Goal: Task Accomplishment & Management: Manage account settings

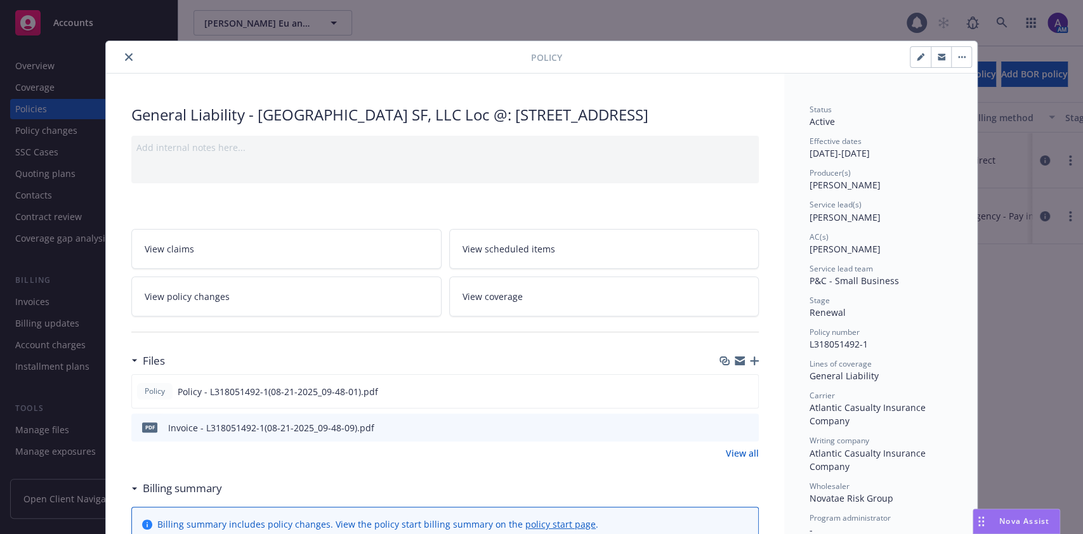
click at [125, 54] on icon "close" at bounding box center [129, 57] width 8 height 8
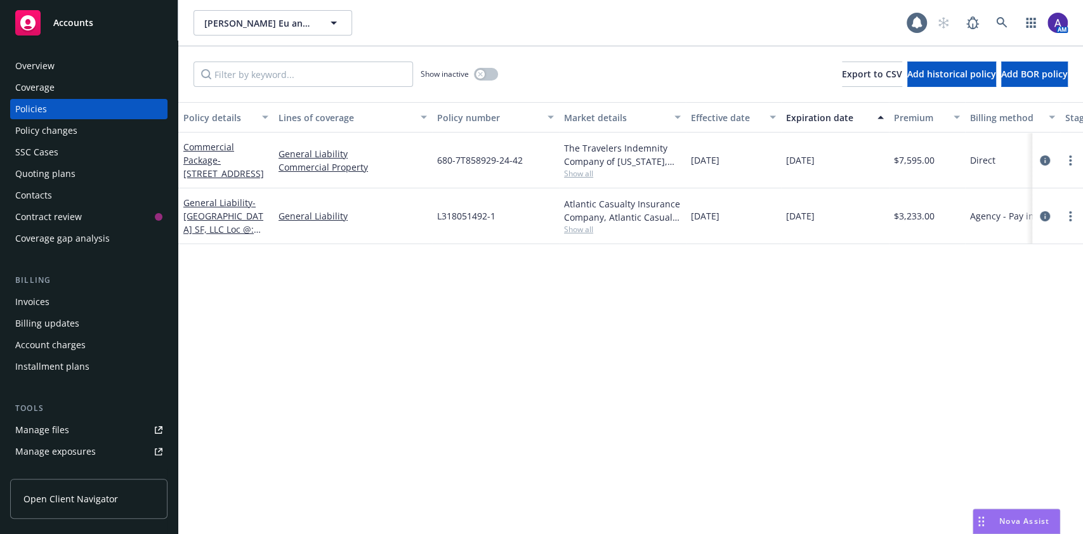
click at [991, 520] on div "Nova Assist" at bounding box center [1024, 521] width 70 height 11
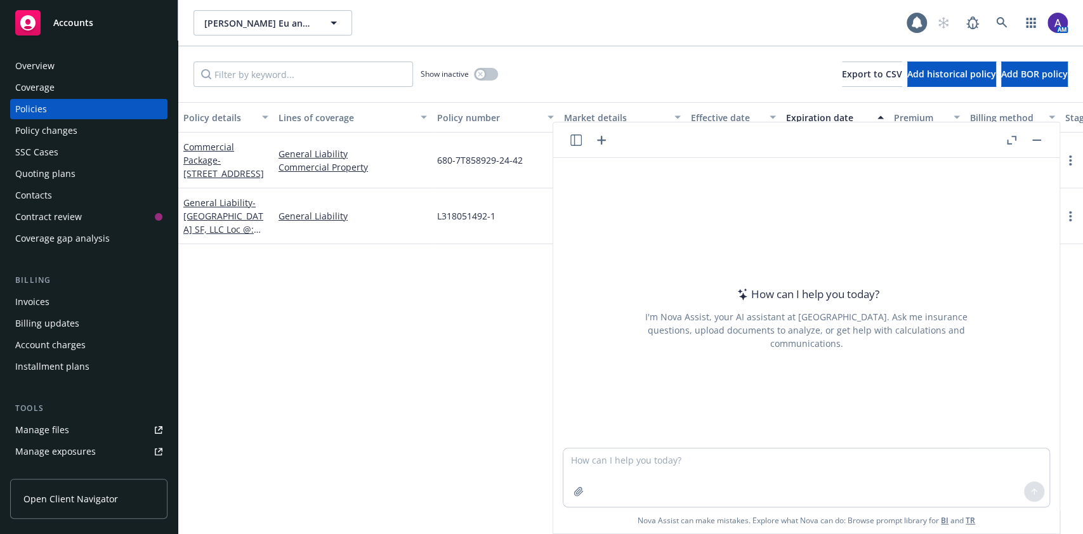
click at [576, 135] on icon "button" at bounding box center [575, 140] width 11 height 11
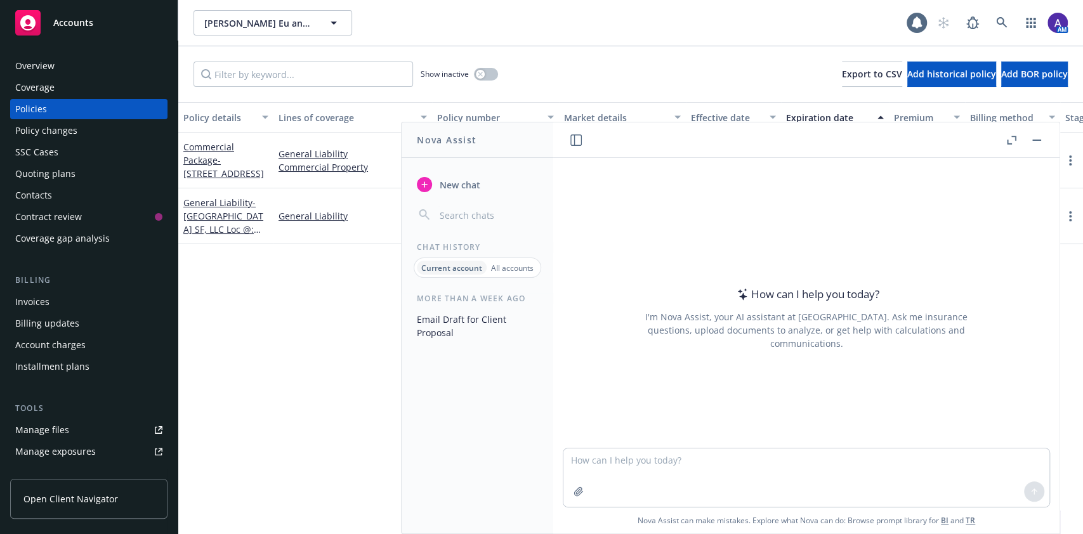
click at [1013, 138] on icon "button" at bounding box center [1012, 140] width 10 height 9
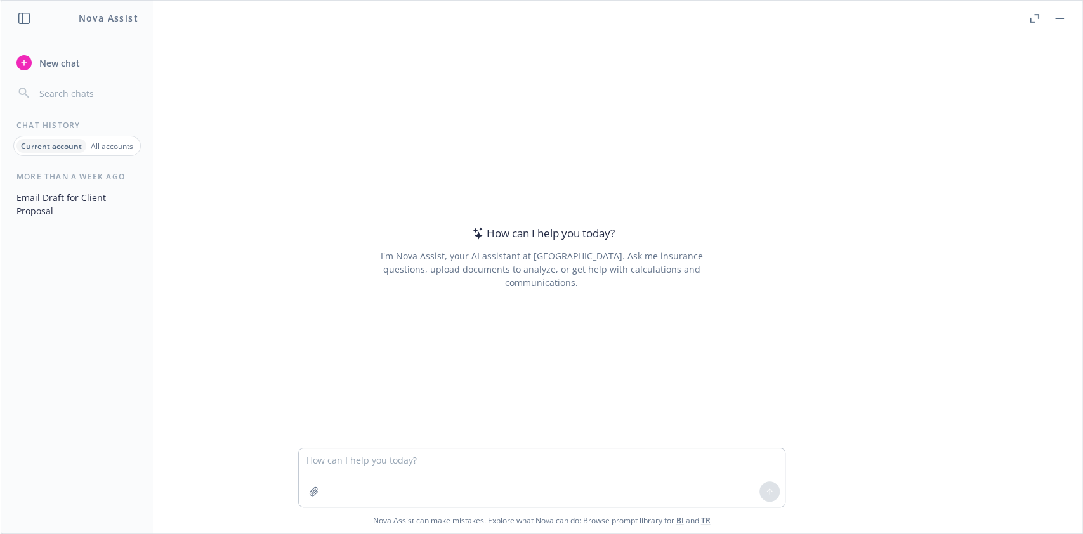
click at [119, 146] on p "All accounts" at bounding box center [112, 146] width 43 height 11
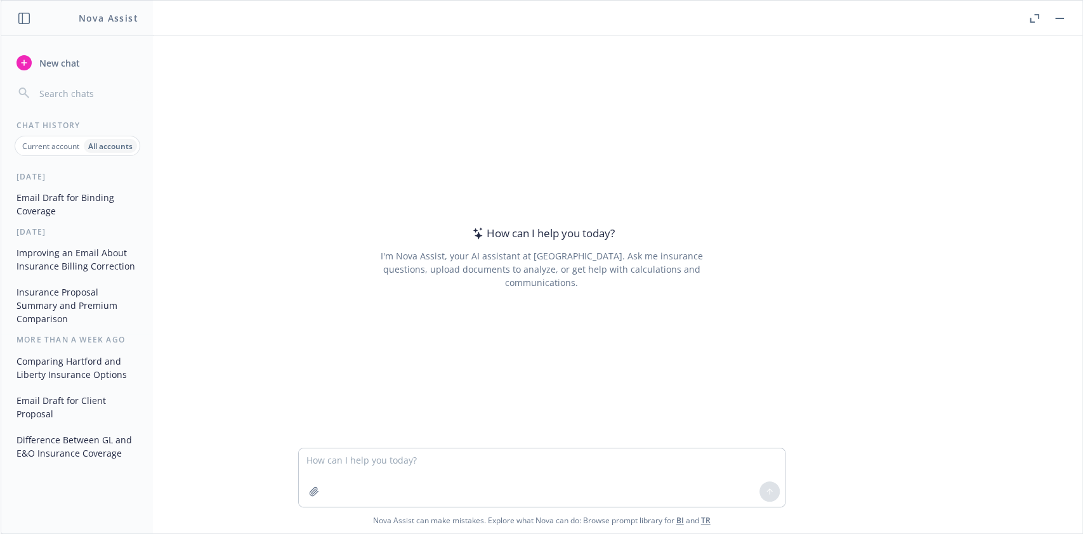
click at [48, 148] on p "Current account" at bounding box center [50, 146] width 57 height 11
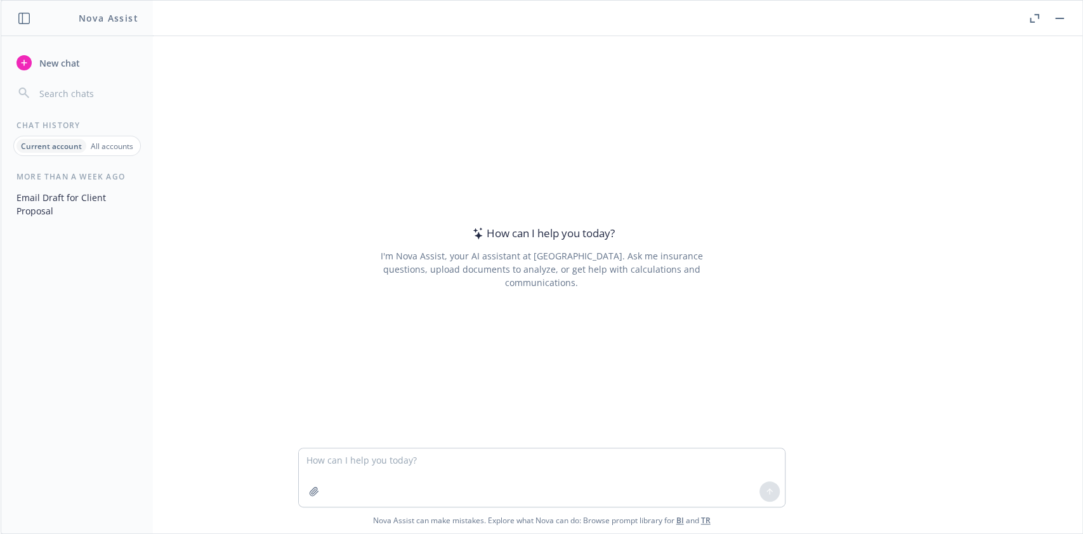
scroll to position [37, 0]
click at [415, 453] on textarea at bounding box center [542, 478] width 486 height 58
